Goal: Find specific page/section: Find specific page/section

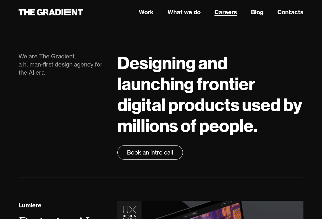
click at [232, 10] on link "Careers" at bounding box center [226, 12] width 23 height 9
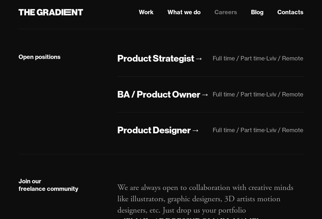
scroll to position [168, 0]
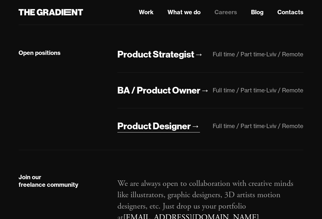
click at [189, 132] on div "Product Designer" at bounding box center [154, 126] width 73 height 12
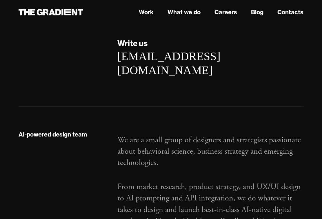
scroll to position [1189, 0]
